Goal: Find specific page/section: Find specific page/section

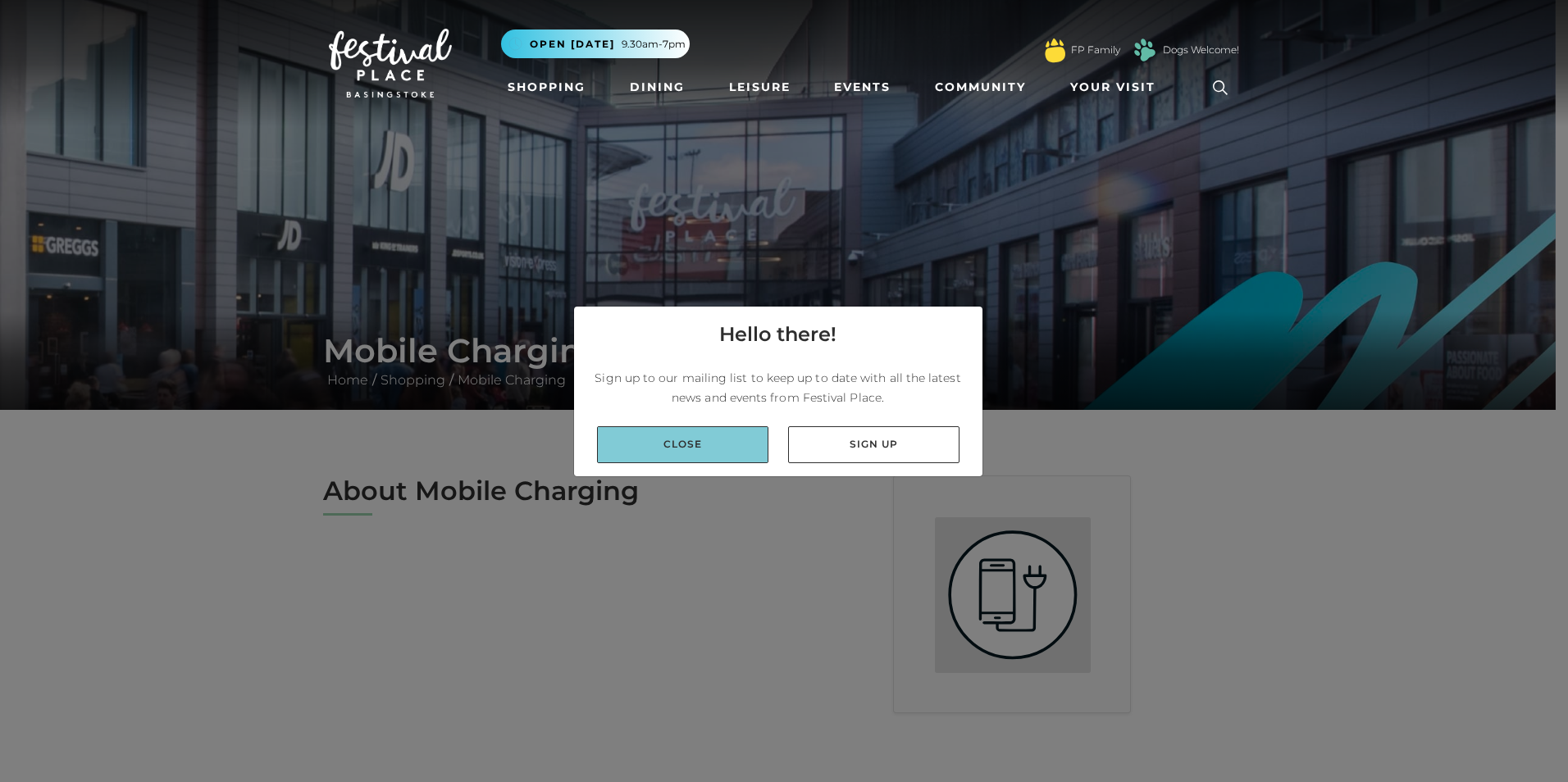
click at [692, 441] on link "Close" at bounding box center [683, 445] width 172 height 37
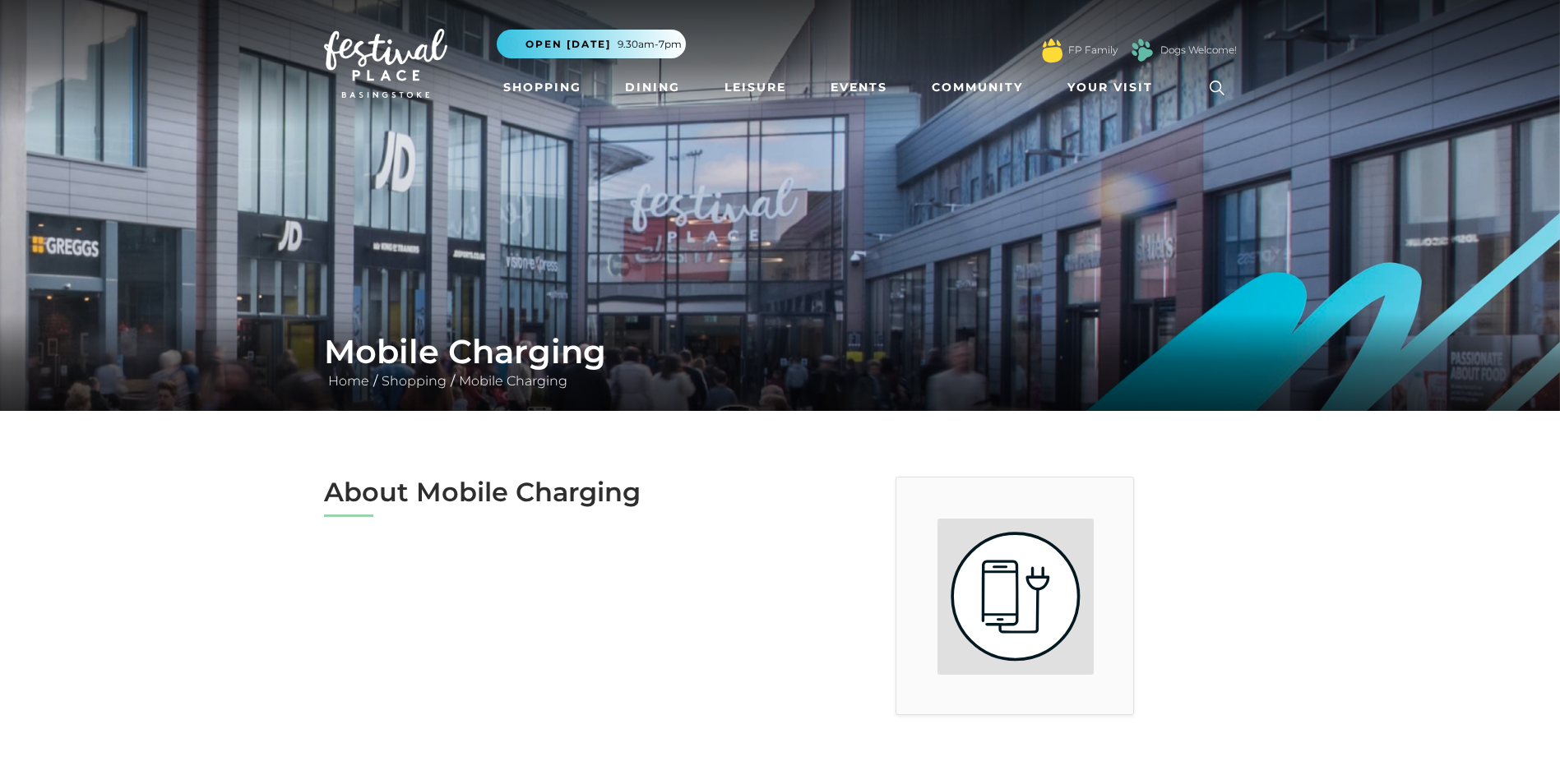
click at [653, 537] on div "About Mobile Charging" at bounding box center [546, 596] width 469 height 238
